Goal: Find contact information: Obtain details needed to contact an individual or organization

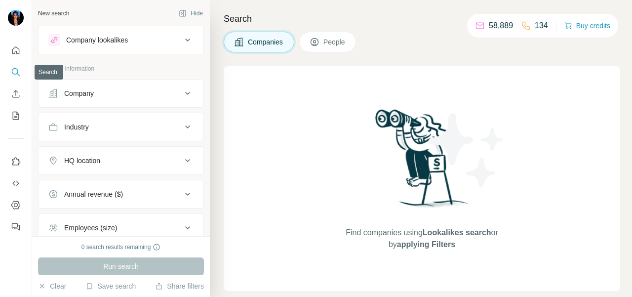
click at [69, 94] on div "Company" at bounding box center [79, 93] width 30 height 10
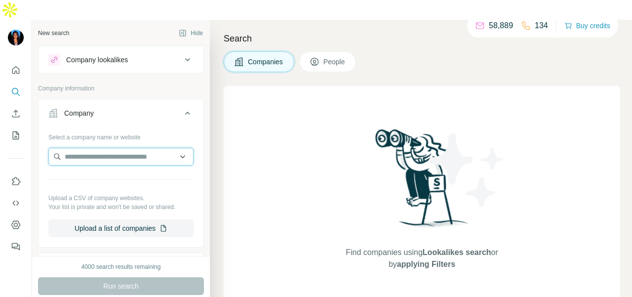
click at [77, 148] on input "text" at bounding box center [120, 157] width 145 height 18
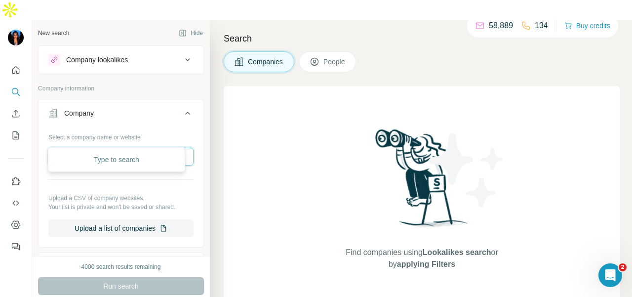
paste input "**********"
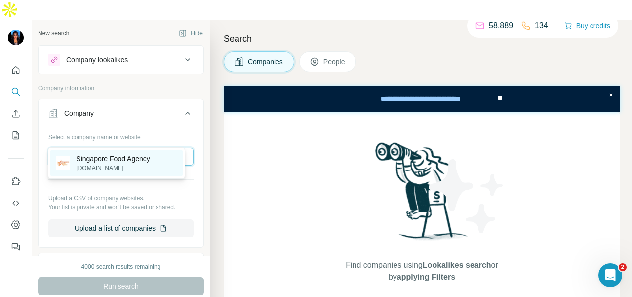
type input "**********"
click at [125, 159] on p "Singapore Food Agency" at bounding box center [113, 158] width 74 height 10
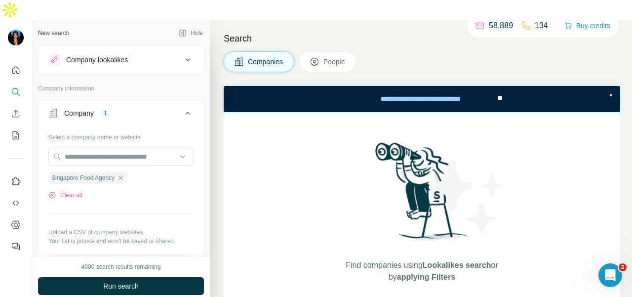
scroll to position [252, 0]
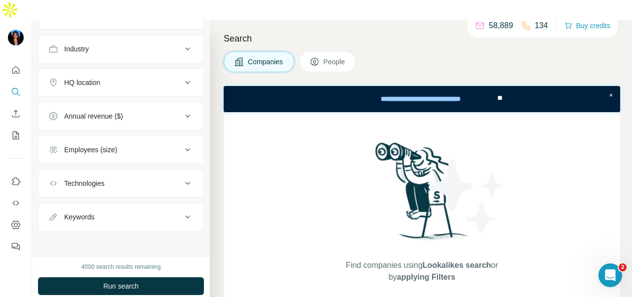
click at [331, 57] on span "People" at bounding box center [334, 62] width 23 height 10
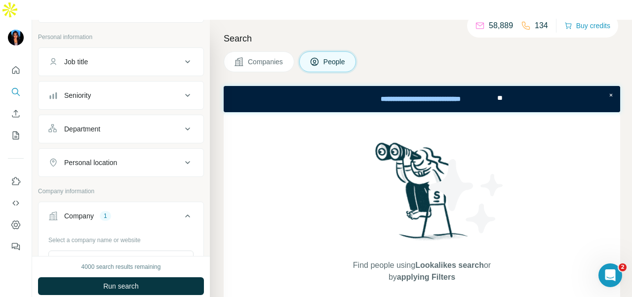
scroll to position [5, 0]
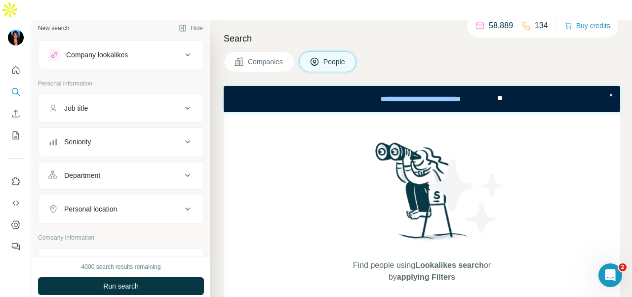
drag, startPoint x: 102, startPoint y: 152, endPoint x: 98, endPoint y: 157, distance: 5.9
click at [99, 170] on div "Department" at bounding box center [82, 175] width 36 height 10
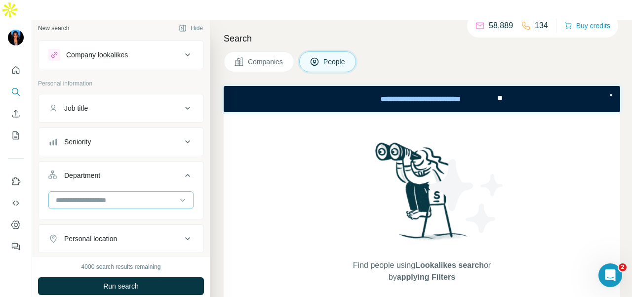
click at [98, 194] on input at bounding box center [116, 199] width 122 height 11
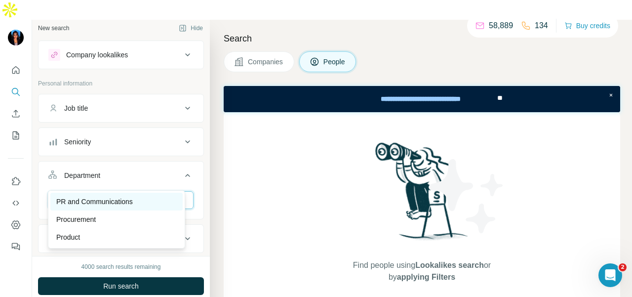
type input "**"
click at [82, 201] on p "PR and Communications" at bounding box center [94, 201] width 76 height 10
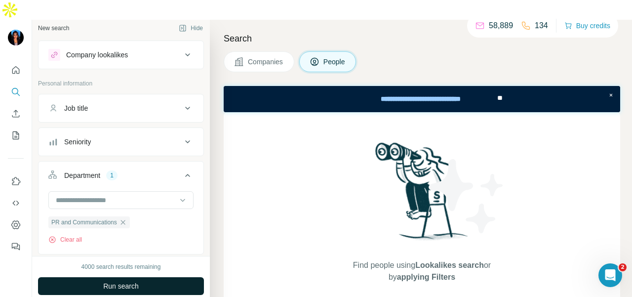
click at [135, 277] on button "Run search" at bounding box center [121, 286] width 166 height 18
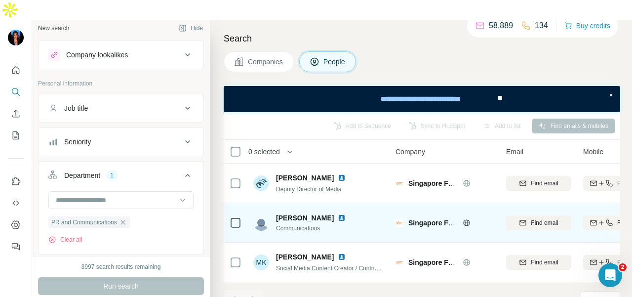
scroll to position [1, 0]
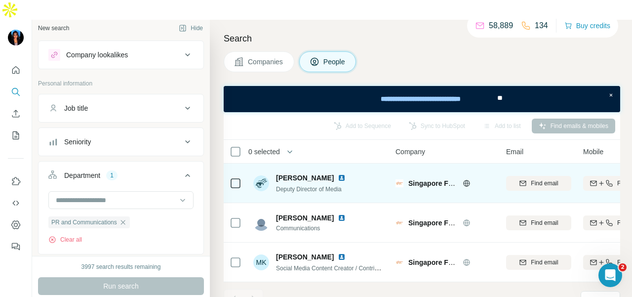
click at [338, 174] on img at bounding box center [342, 178] width 8 height 8
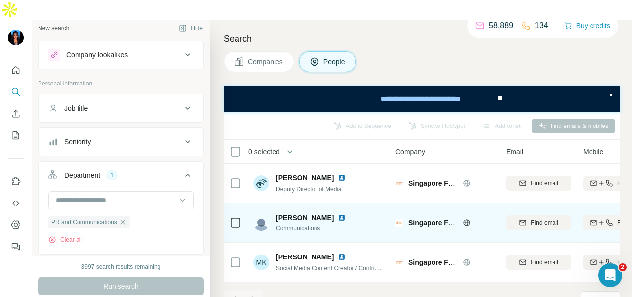
click at [338, 214] on img at bounding box center [342, 218] width 8 height 8
